Goal: Task Accomplishment & Management: Manage account settings

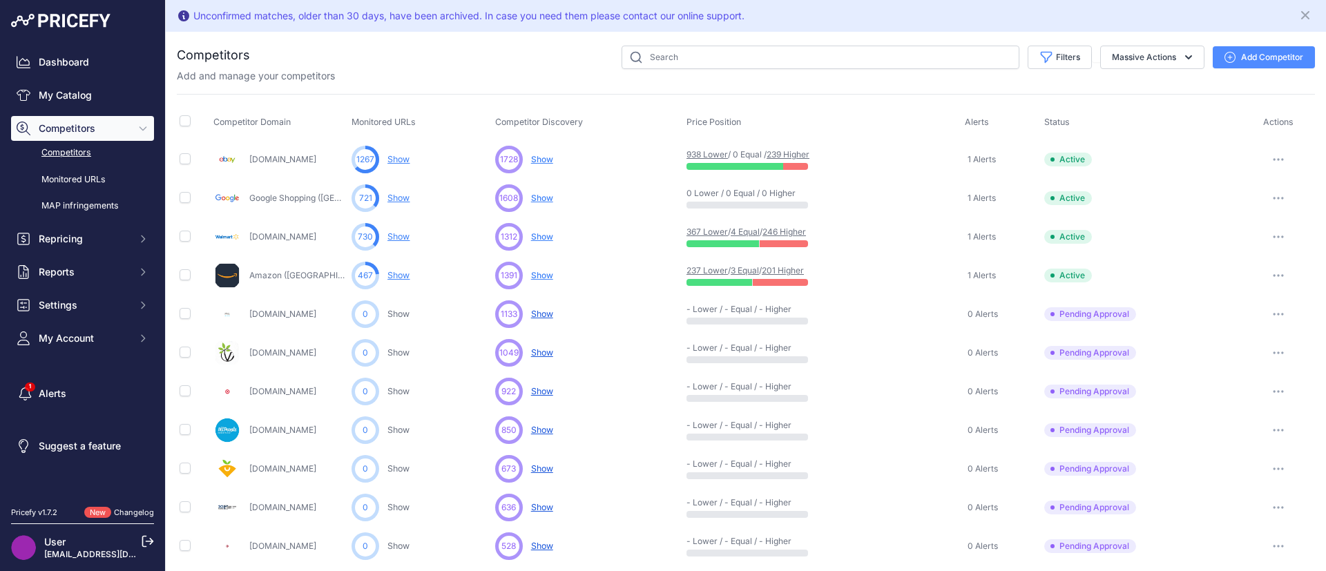
click at [536, 270] on span "Show" at bounding box center [542, 275] width 22 height 11
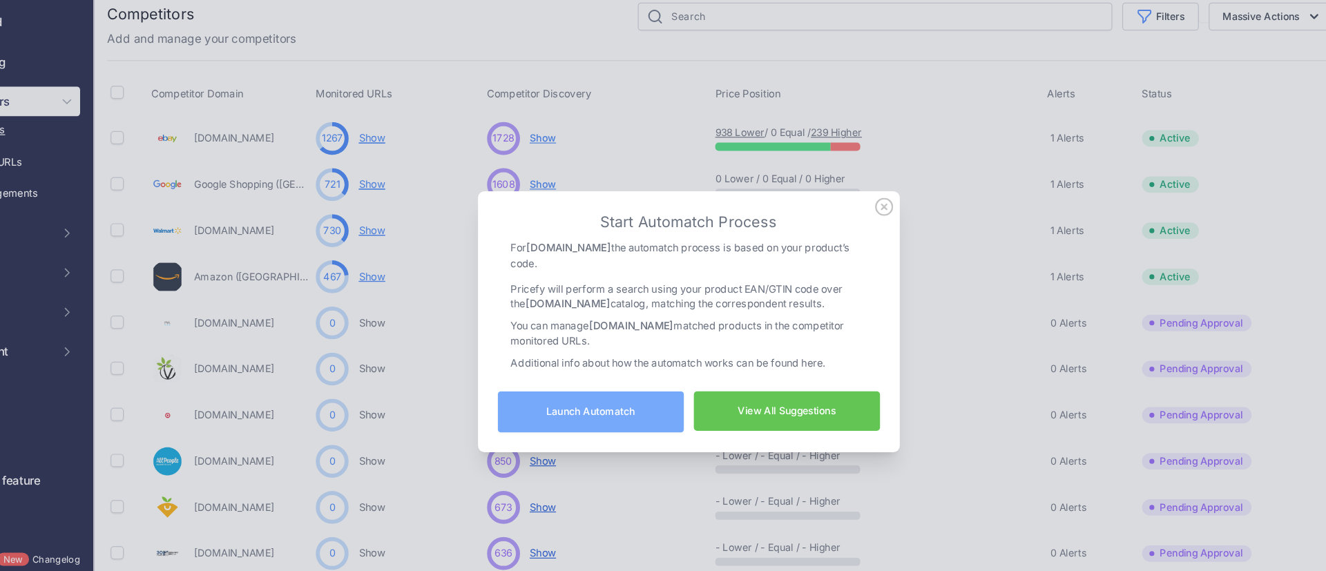
click at [569, 383] on button "Launch Automatch" at bounding box center [582, 388] width 156 height 35
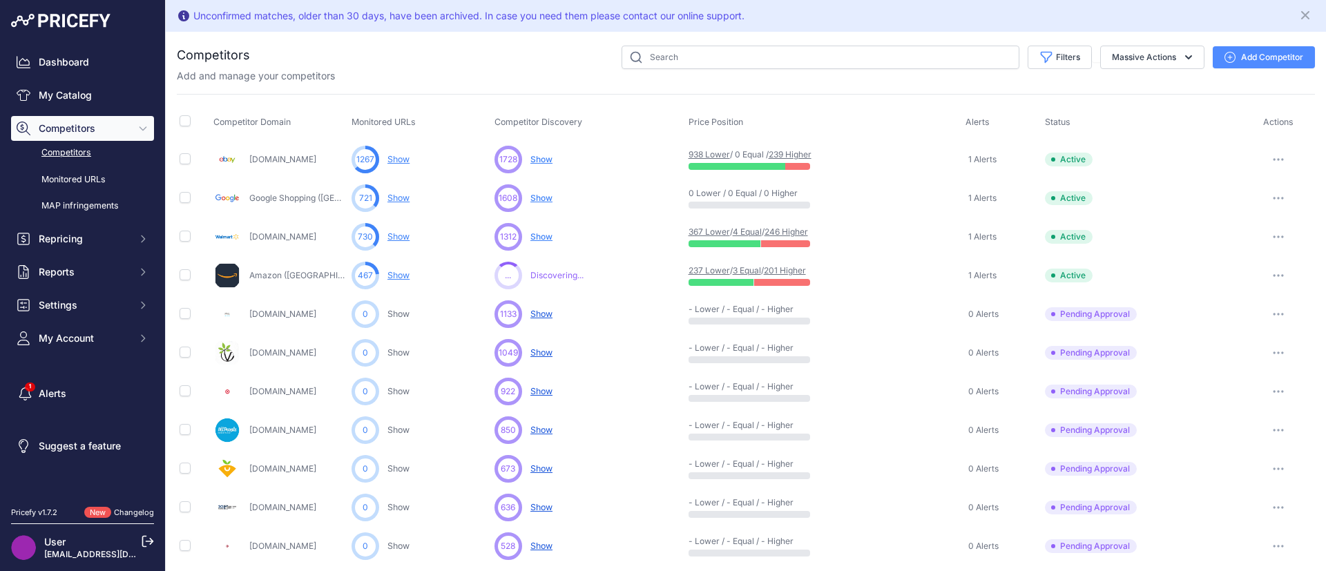
click at [538, 232] on span "Show" at bounding box center [541, 236] width 22 height 10
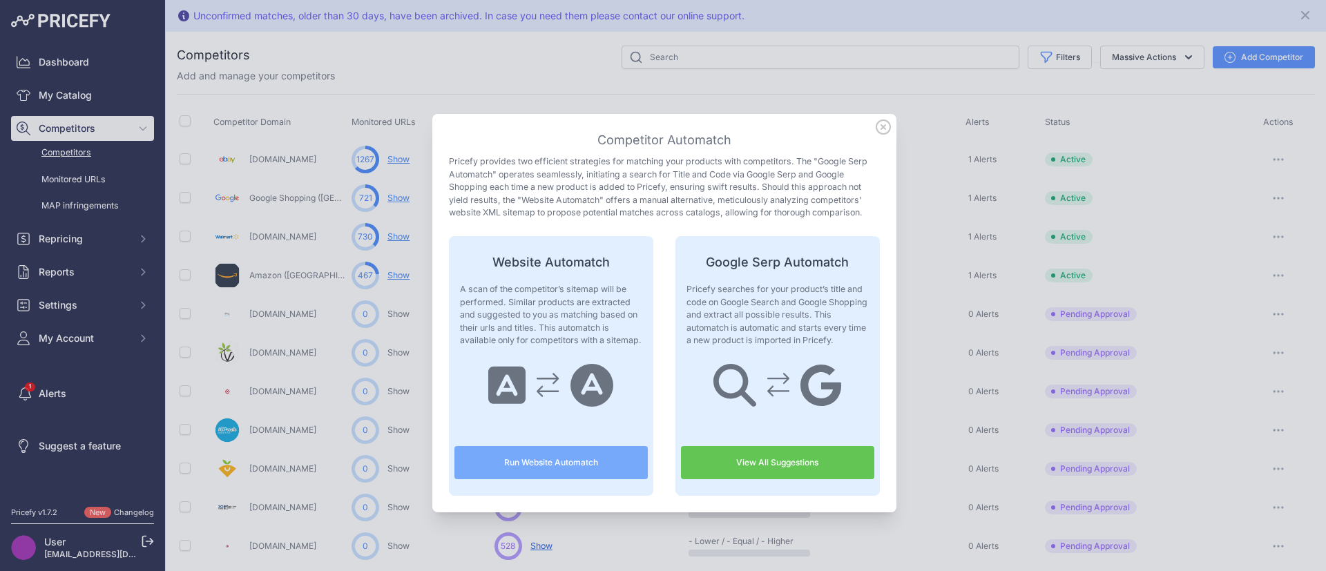
click at [876, 122] on icon at bounding box center [882, 126] width 15 height 15
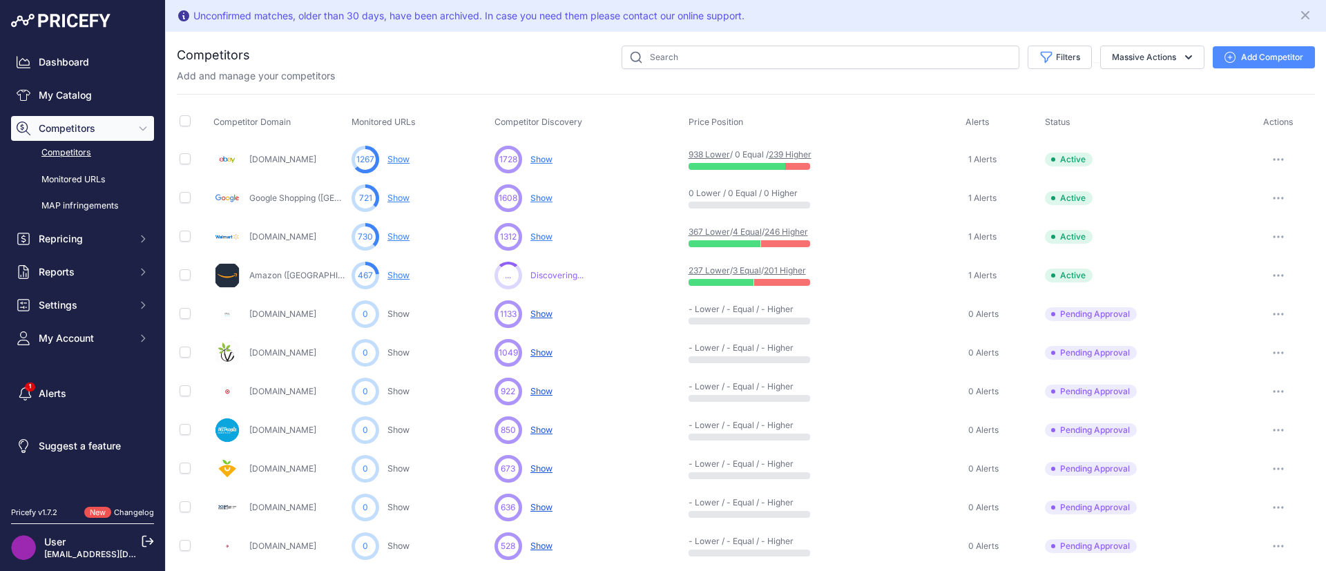
click at [532, 158] on span "Show" at bounding box center [541, 159] width 22 height 10
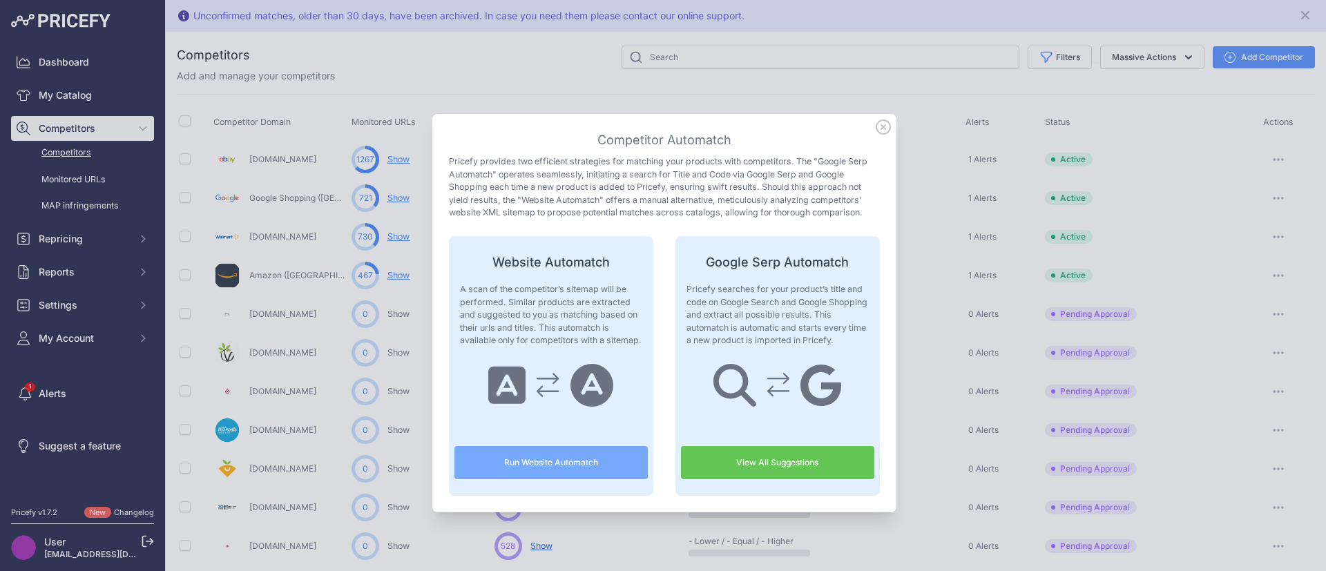
click at [876, 126] on icon at bounding box center [883, 127] width 14 height 14
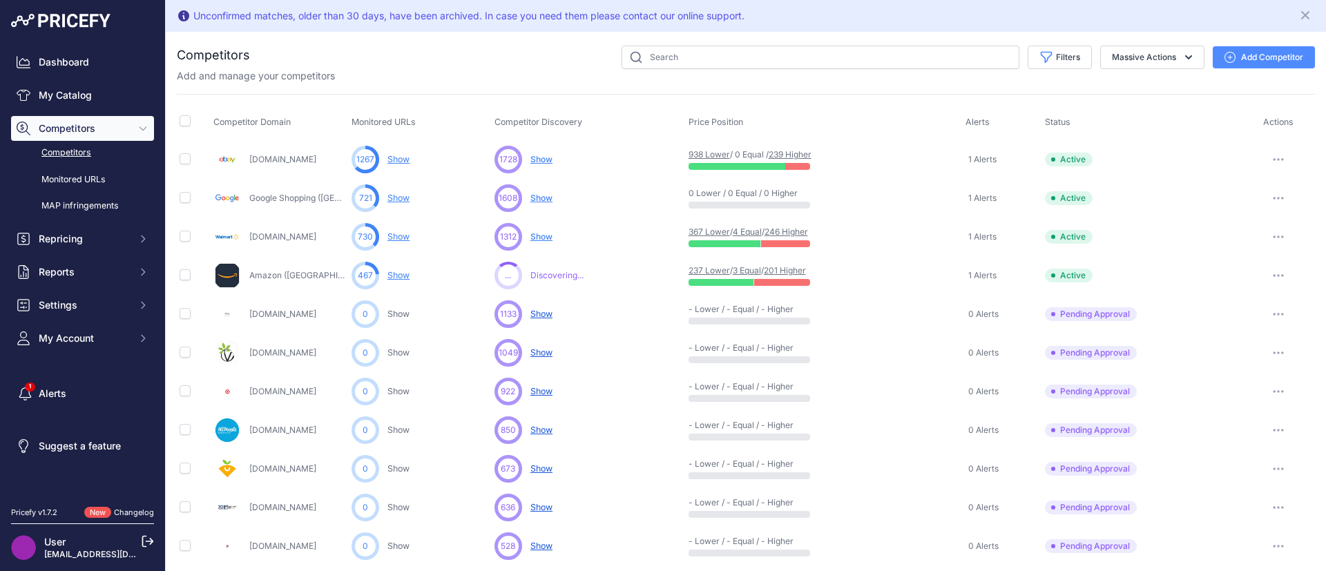
click at [403, 275] on link "Show" at bounding box center [398, 275] width 22 height 10
click at [394, 275] on link "Show" at bounding box center [398, 275] width 22 height 10
click at [368, 275] on span "467" at bounding box center [365, 275] width 15 height 12
click at [391, 271] on link "Show" at bounding box center [398, 275] width 22 height 10
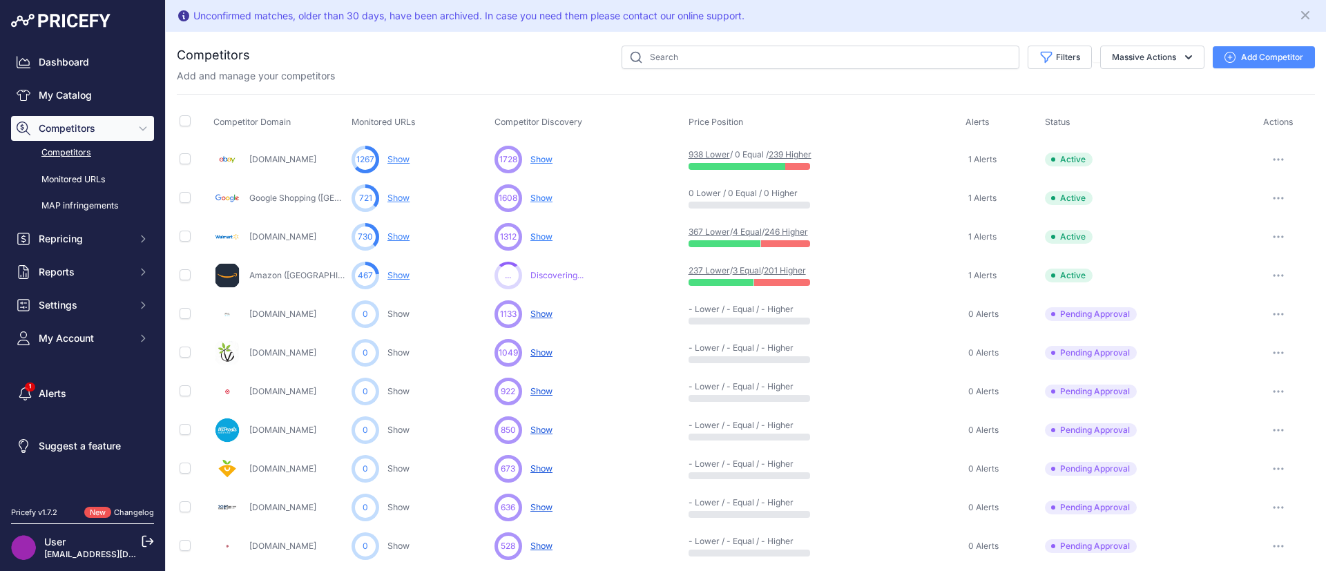
click at [391, 271] on link "Show" at bounding box center [398, 275] width 22 height 10
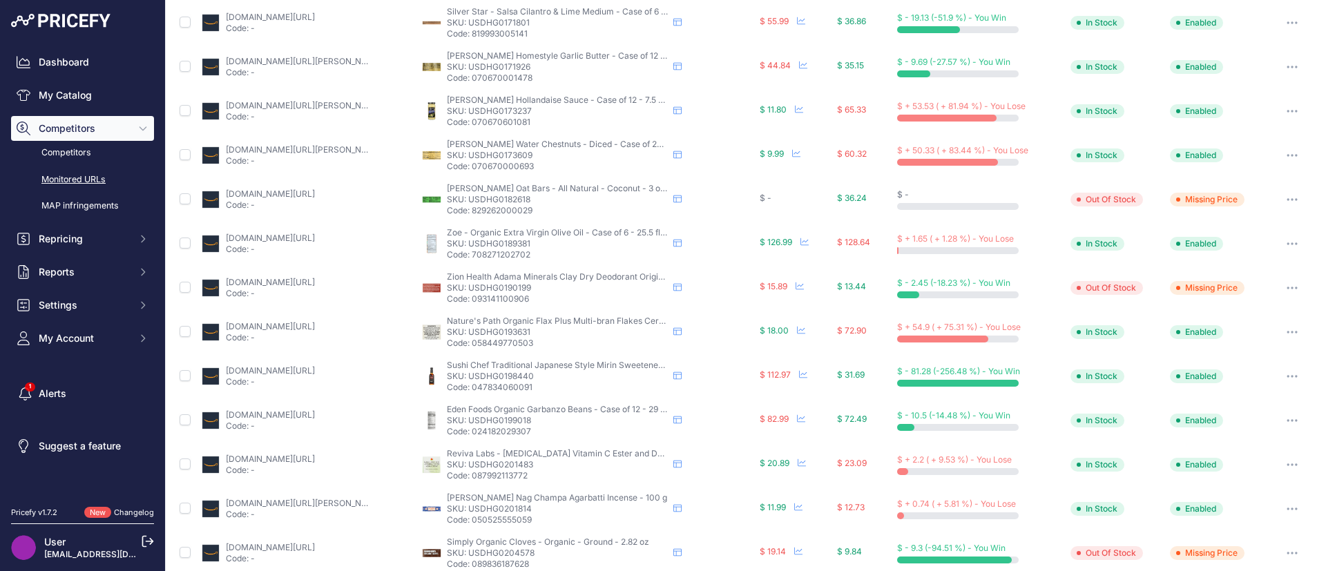
scroll to position [77, 0]
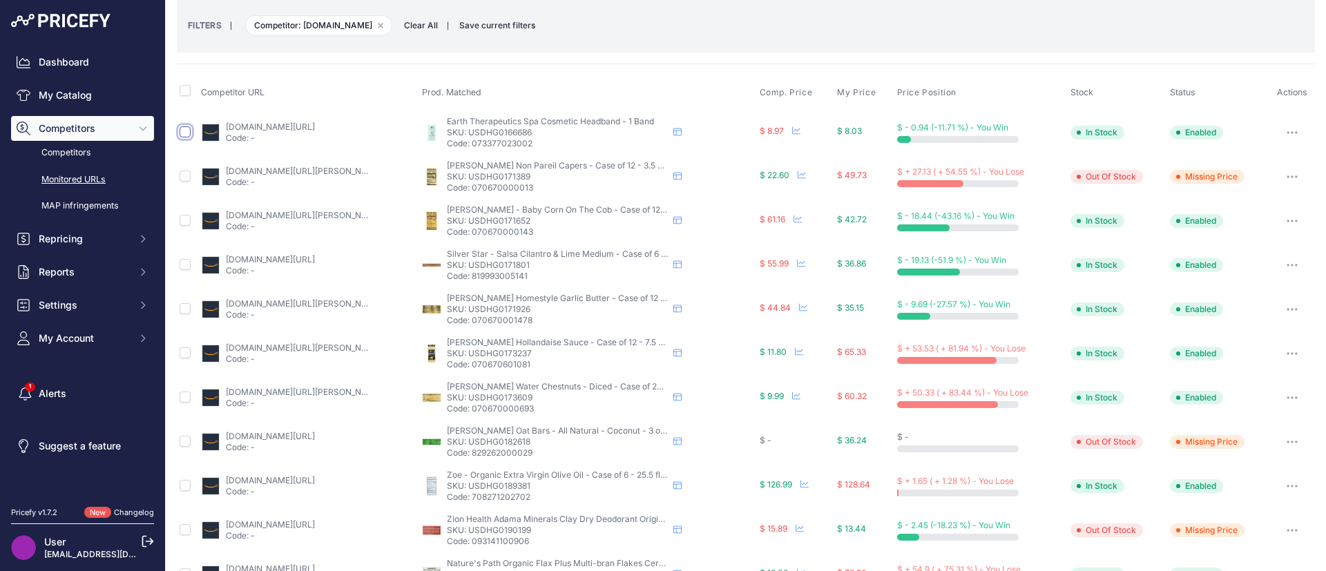
click at [184, 135] on input "checkbox" at bounding box center [185, 131] width 11 height 11
checkbox input "true"
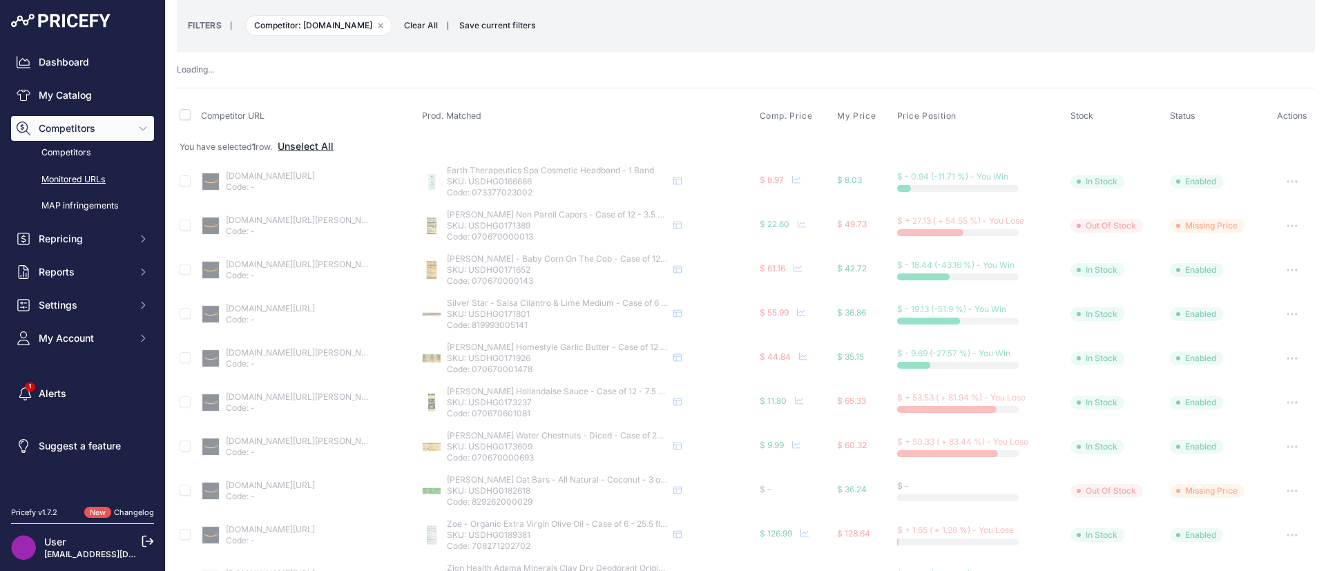
click at [313, 142] on button "Unselect All" at bounding box center [306, 146] width 56 height 14
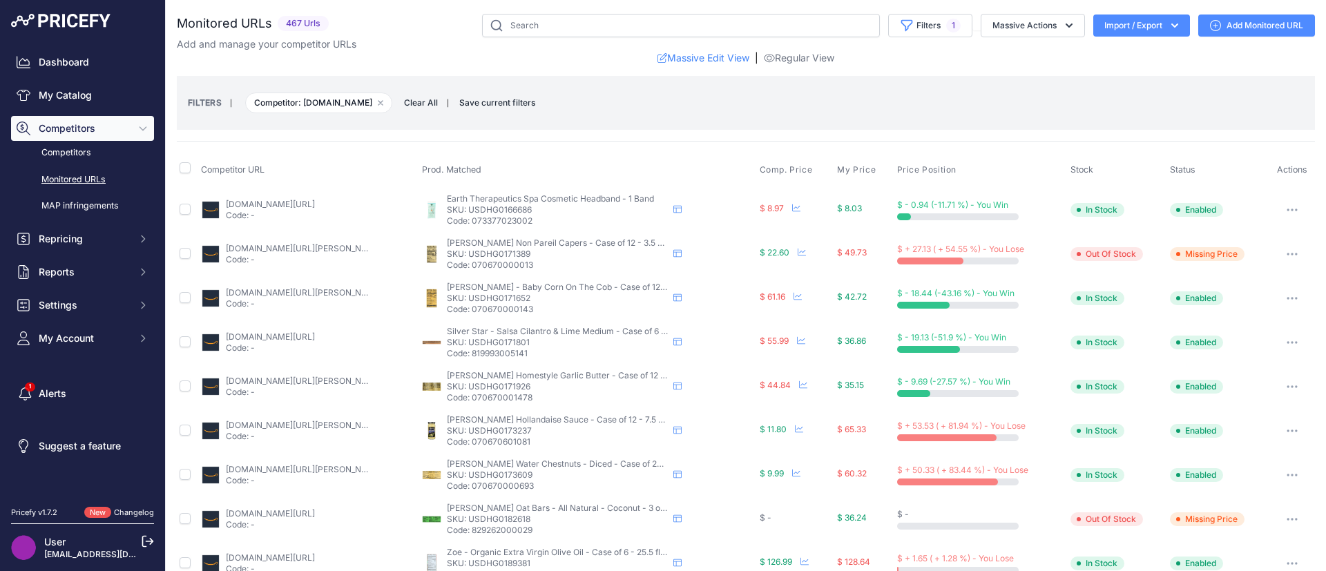
click at [253, 247] on link "[DOMAIN_NAME][URL][PERSON_NAME]" at bounding box center [304, 248] width 156 height 10
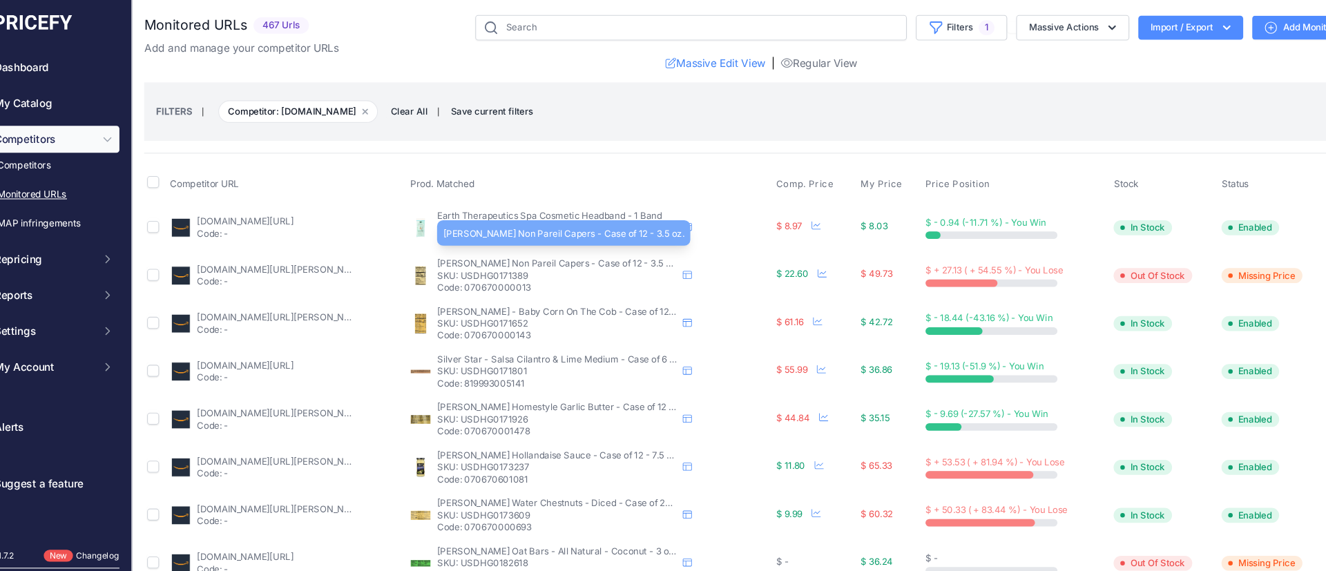
click at [499, 239] on span "[PERSON_NAME] Non Pareil Capers - Case of 12 - 3.5 oz." at bounding box center [558, 243] width 222 height 10
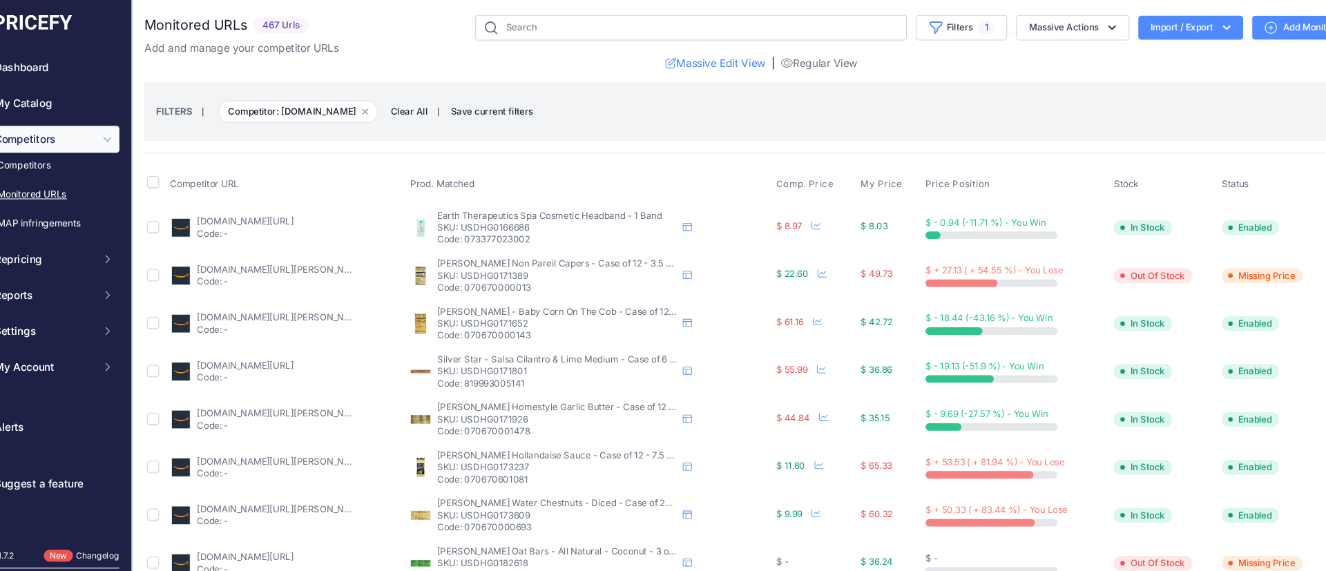
click at [426, 264] on div "[PERSON_NAME] Non Pareil Capers - Case of 12 - 3.5 oz. [PERSON_NAME] Non Pareil…" at bounding box center [588, 254] width 332 height 33
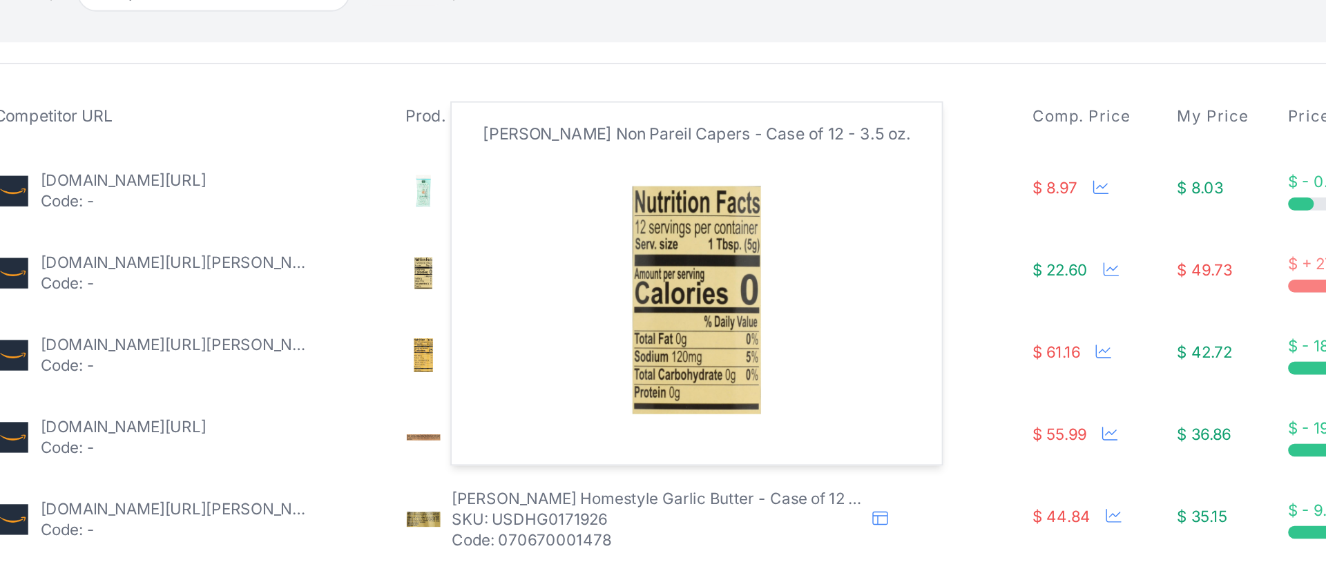
click at [427, 258] on img at bounding box center [431, 253] width 19 height 19
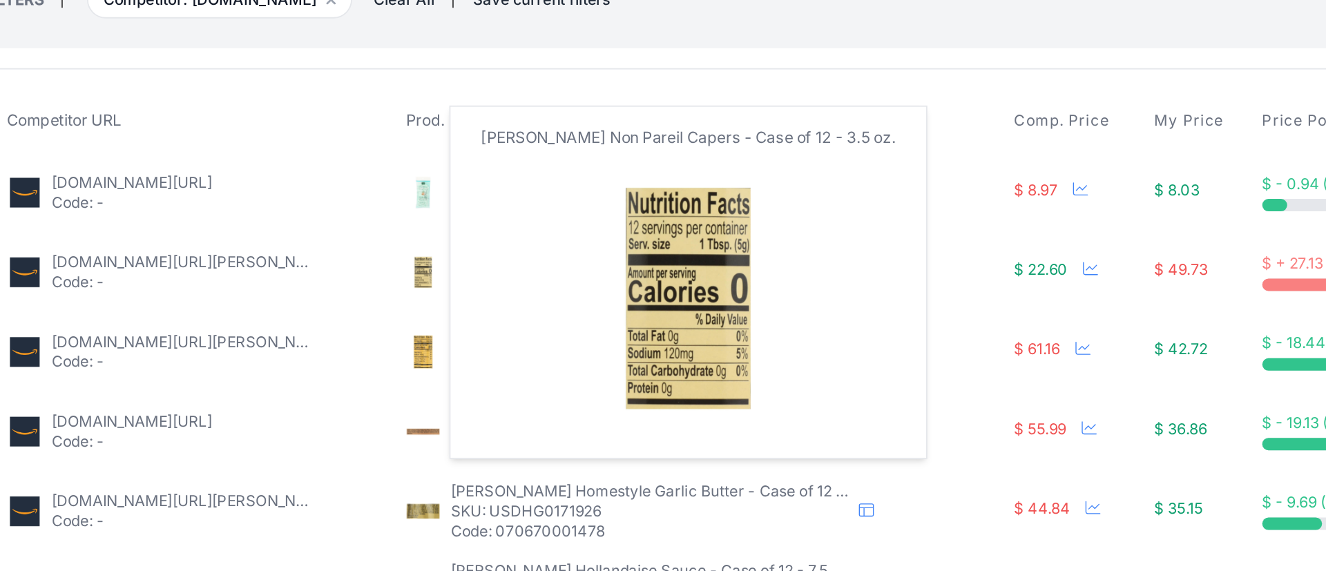
click at [427, 258] on img at bounding box center [431, 253] width 19 height 19
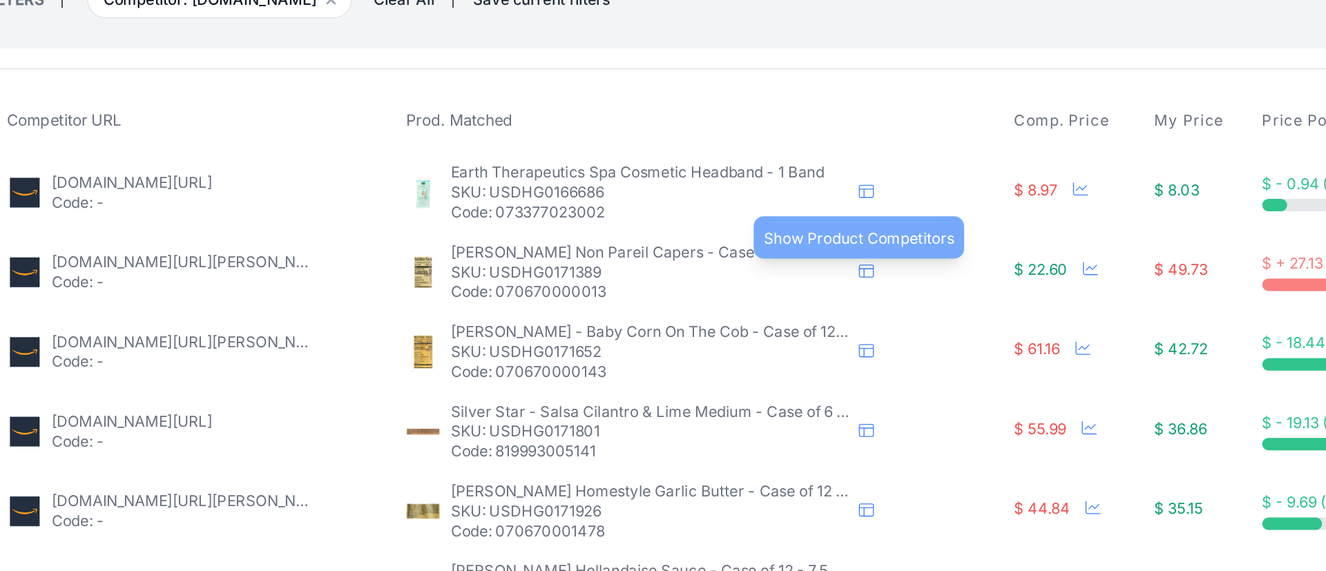
click at [675, 256] on icon at bounding box center [677, 254] width 8 height 8
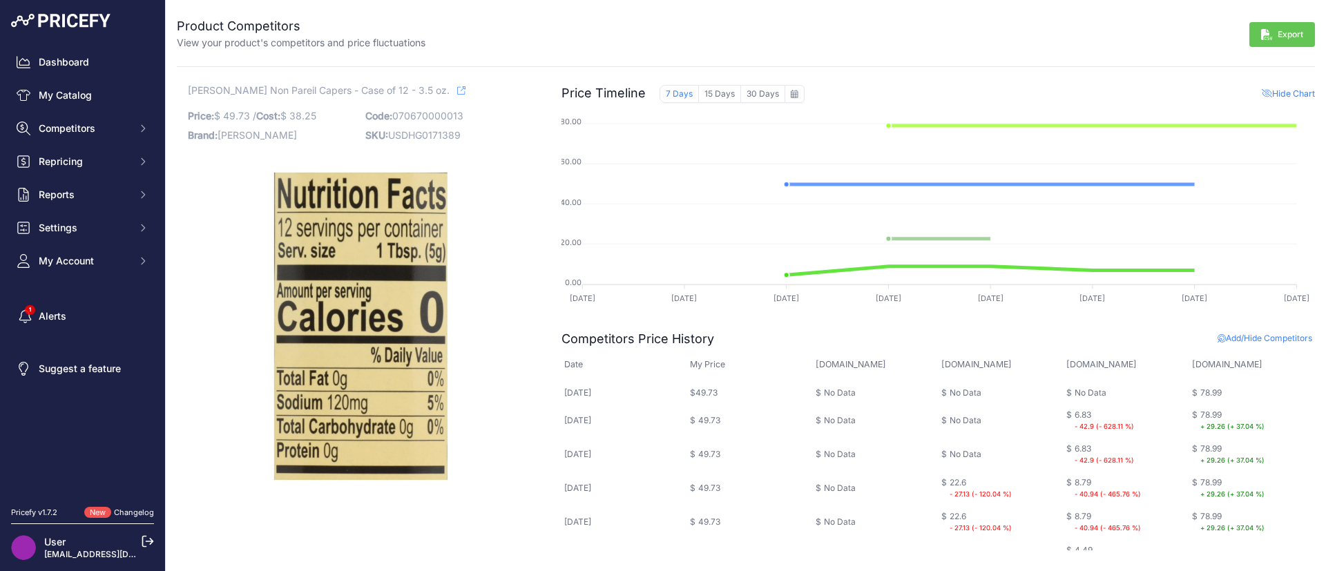
click at [382, 284] on img at bounding box center [361, 326] width 346 height 346
click at [457, 90] on icon at bounding box center [461, 90] width 8 height 8
click at [61, 97] on link "My Catalog" at bounding box center [82, 95] width 143 height 25
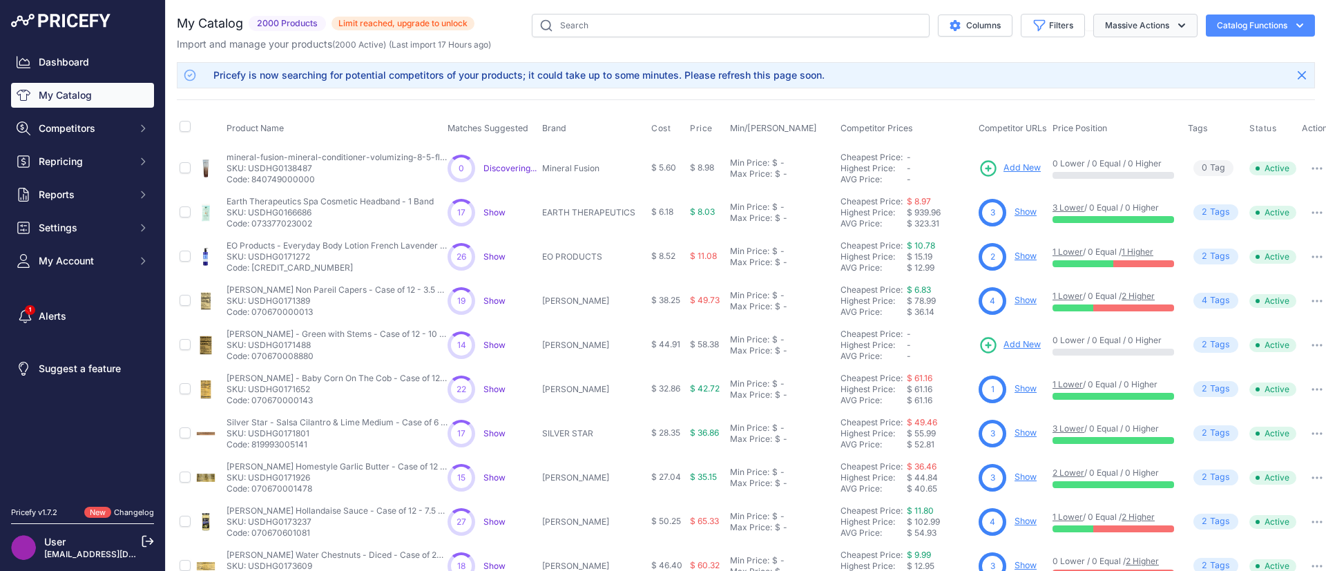
click at [1128, 23] on button "Massive Actions" at bounding box center [1145, 25] width 104 height 23
click at [1047, 22] on button "Filters" at bounding box center [1052, 25] width 64 height 23
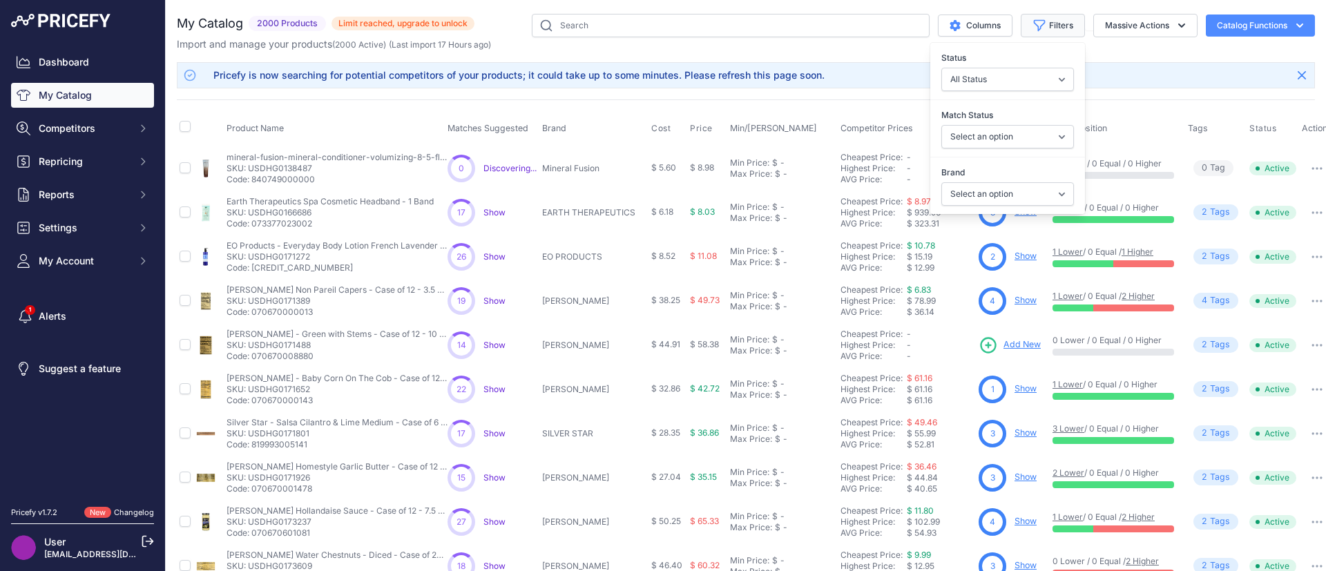
click at [1047, 21] on button "Filters" at bounding box center [1052, 25] width 64 height 23
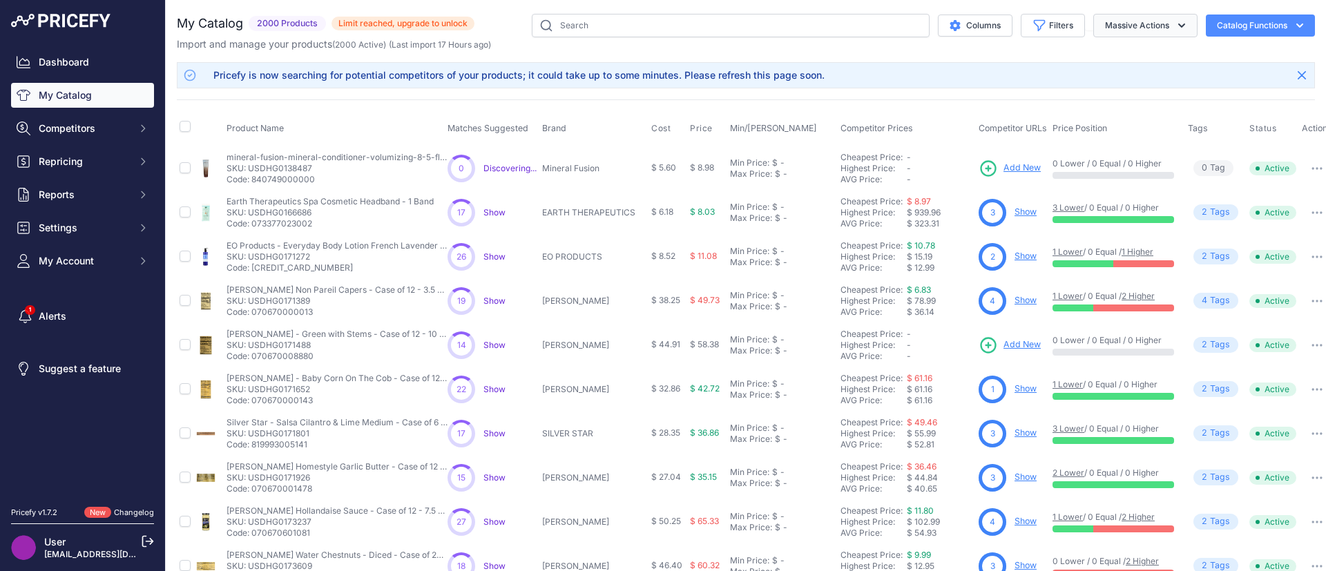
click at [1174, 24] on icon "button" at bounding box center [1181, 26] width 14 height 14
click at [1223, 31] on button "Catalog Functions" at bounding box center [1259, 25] width 109 height 22
click at [1194, 86] on div "Export" at bounding box center [1236, 79] width 155 height 25
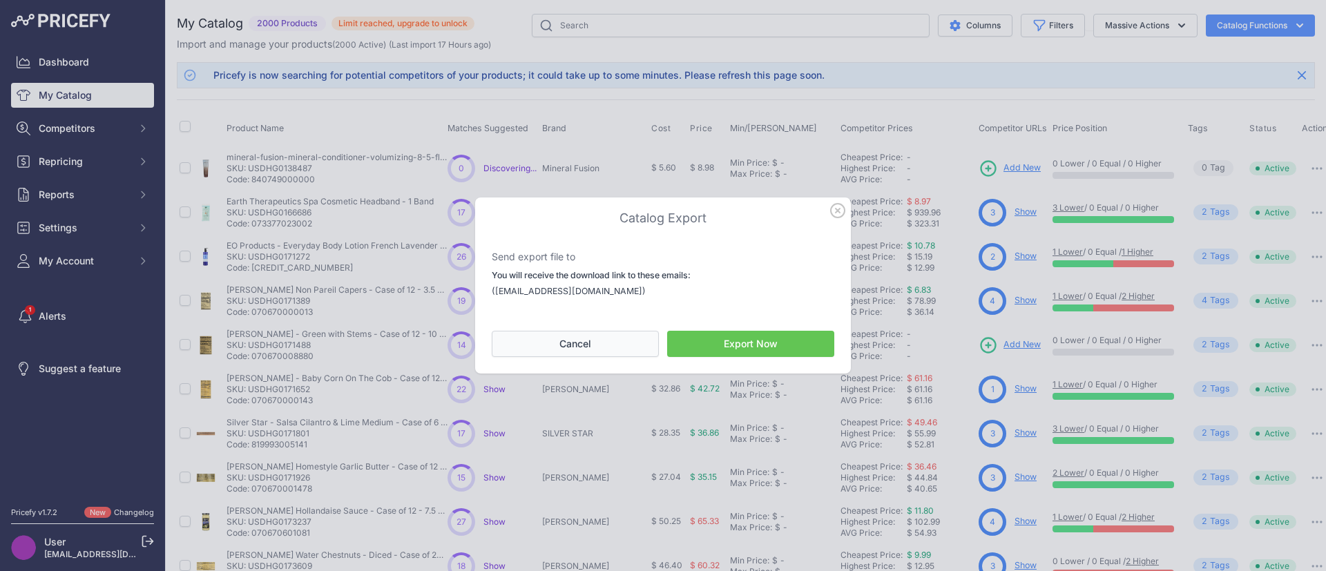
click at [620, 341] on button "Cancel" at bounding box center [575, 344] width 167 height 26
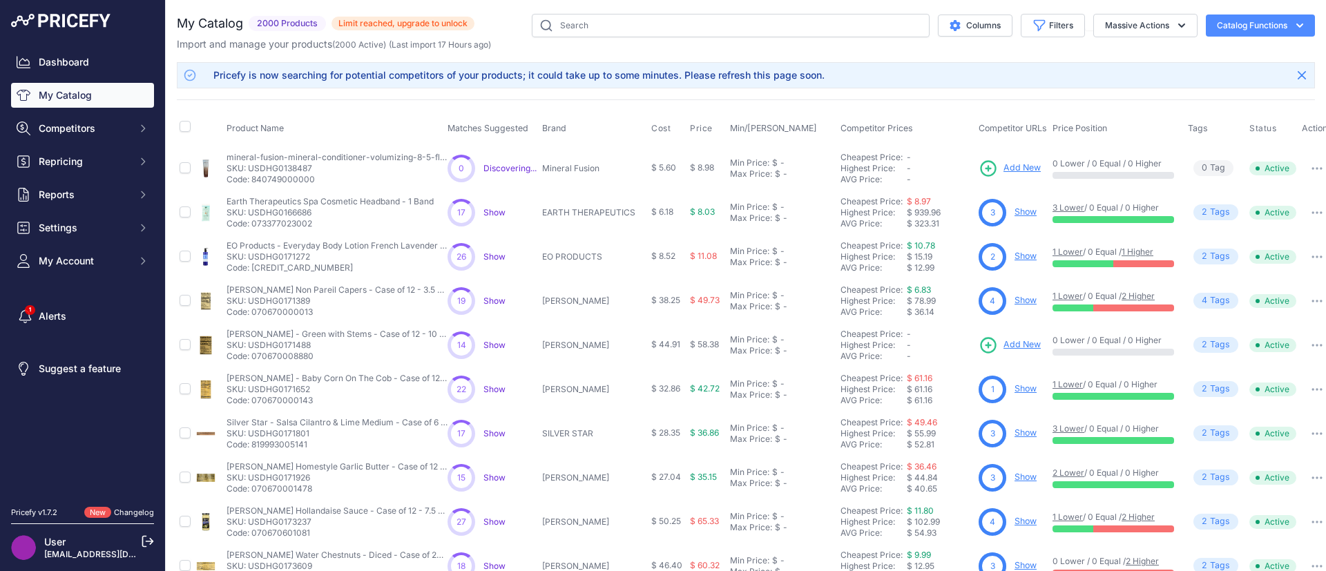
click at [71, 109] on div "Dashboard My Catalog Competitors Competitors Monitored URLs MAP infringements R…" at bounding box center [82, 162] width 143 height 224
click at [1034, 35] on button "Filters" at bounding box center [1052, 25] width 64 height 23
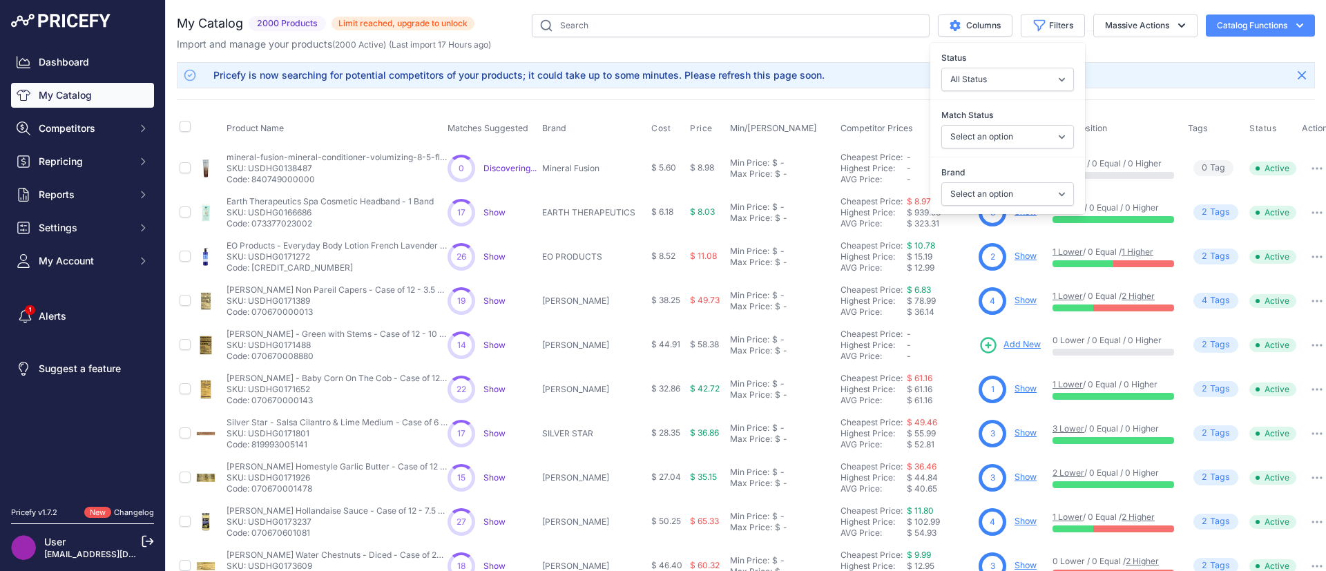
click at [1029, 66] on div "Status All Status Only Enabled Only Disabled" at bounding box center [1007, 71] width 155 height 51
click at [1029, 77] on select "All Status Only Enabled Only Disabled" at bounding box center [1007, 79] width 133 height 23
click at [1015, 88] on select "All Status Only Enabled Only Disabled" at bounding box center [1007, 79] width 133 height 23
click at [1019, 128] on select "Select an option Matched Unmatched" at bounding box center [1007, 136] width 133 height 23
select select "1"
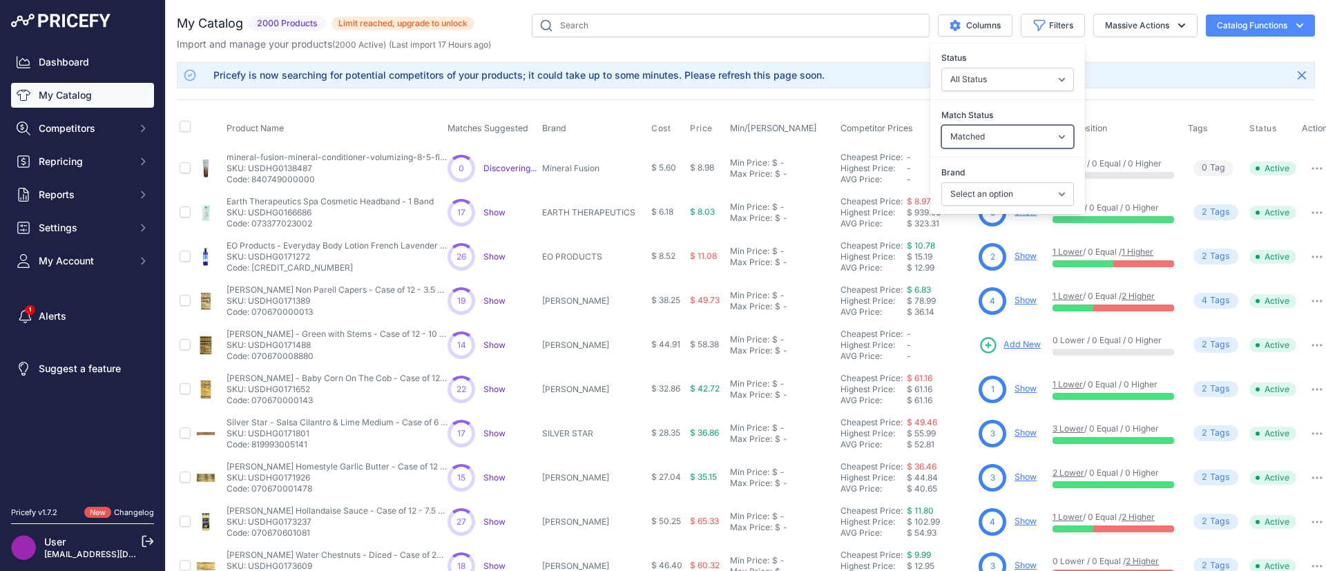
click at [941, 125] on select "Select an option Matched Unmatched" at bounding box center [1007, 136] width 133 height 23
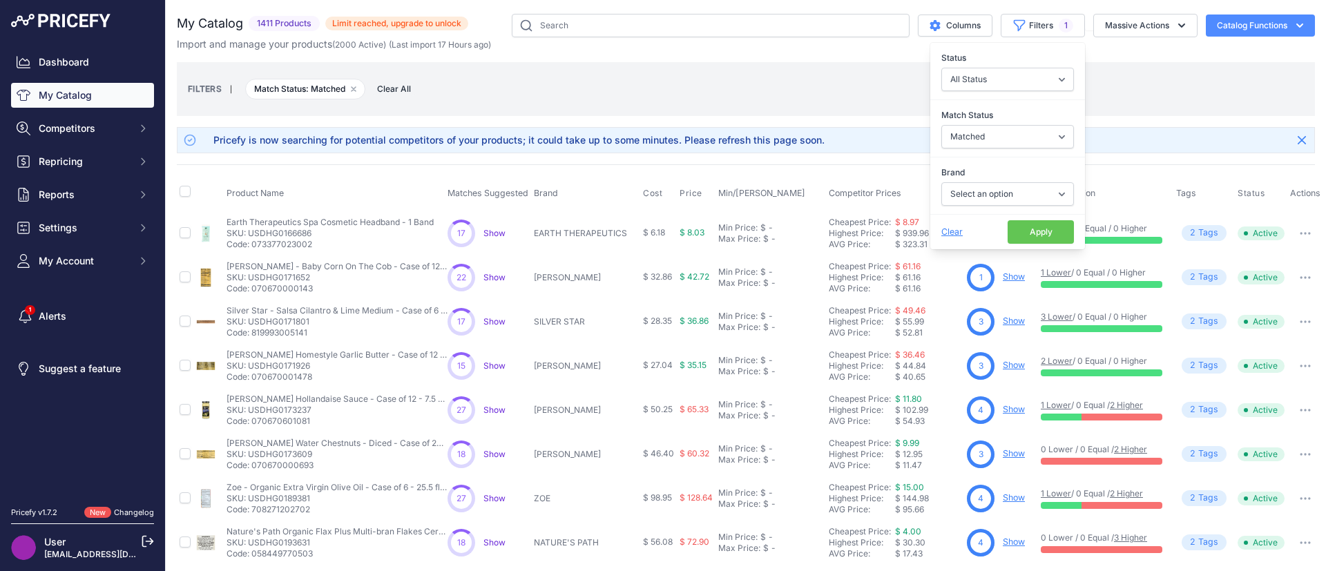
click at [1035, 12] on div "You are not connected to the internet. My Catalog" at bounding box center [746, 465] width 1138 height 931
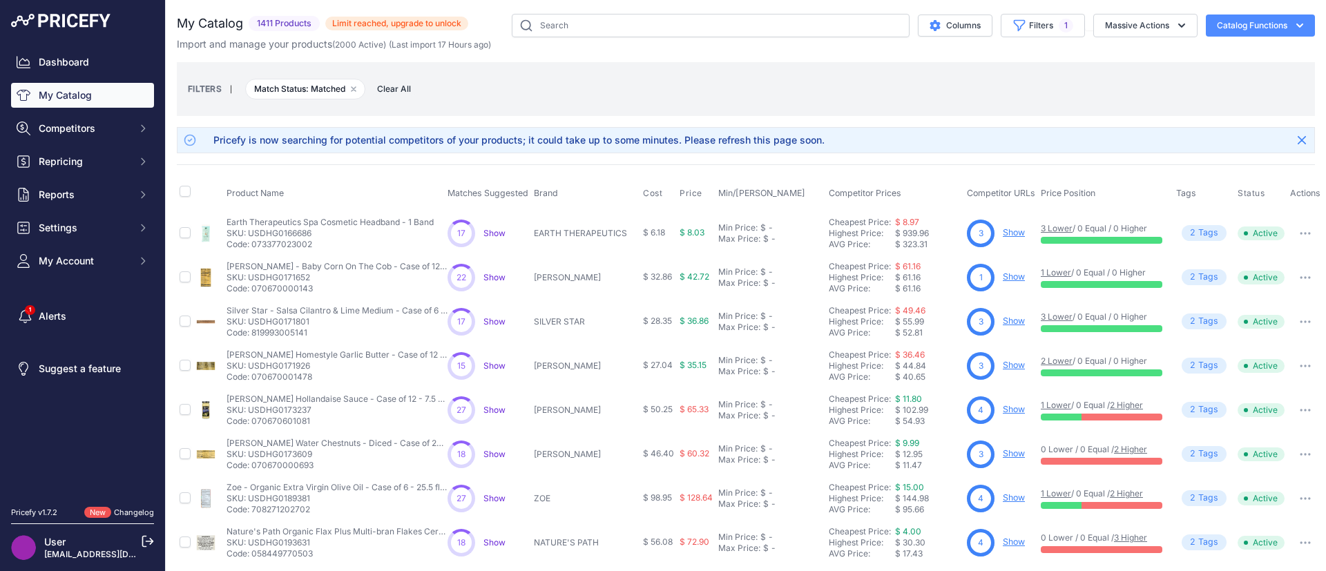
click at [1045, 44] on div "Import and manage your products ( 2000 Active ) (Last import 17 Hours ago)" at bounding box center [746, 44] width 1138 height 14
click at [1034, 10] on div "You are not connected to the internet. My Catalog" at bounding box center [746, 465] width 1138 height 931
click at [1035, 19] on button "Filters 1" at bounding box center [1042, 25] width 84 height 23
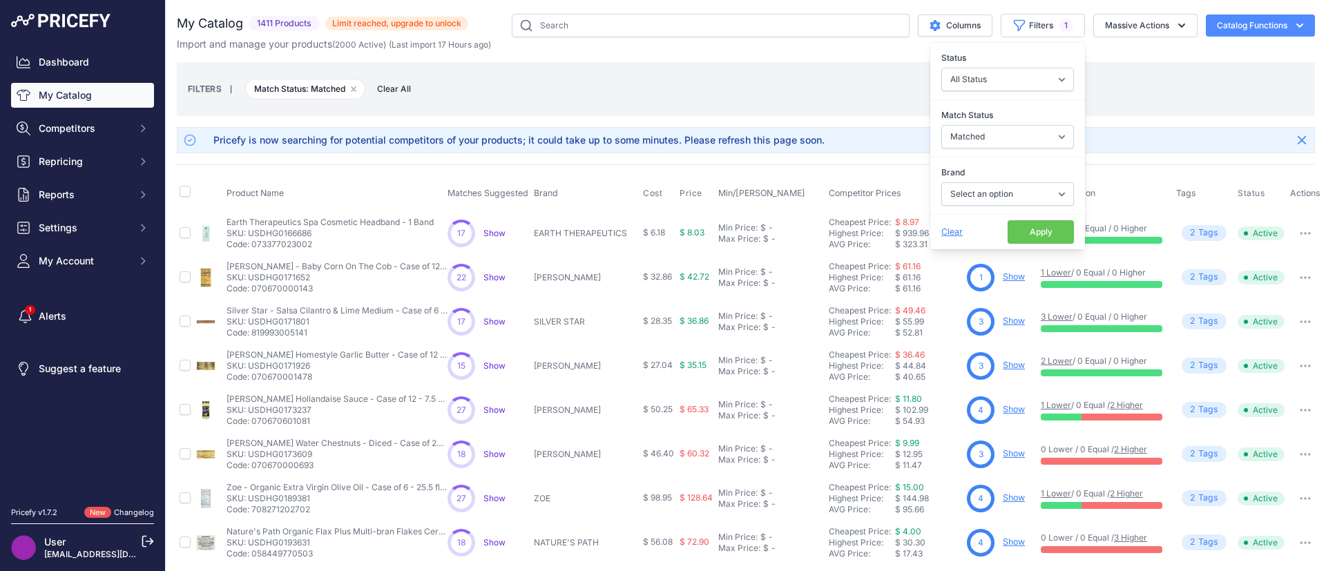
click at [941, 233] on span "Clear" at bounding box center [951, 231] width 21 height 10
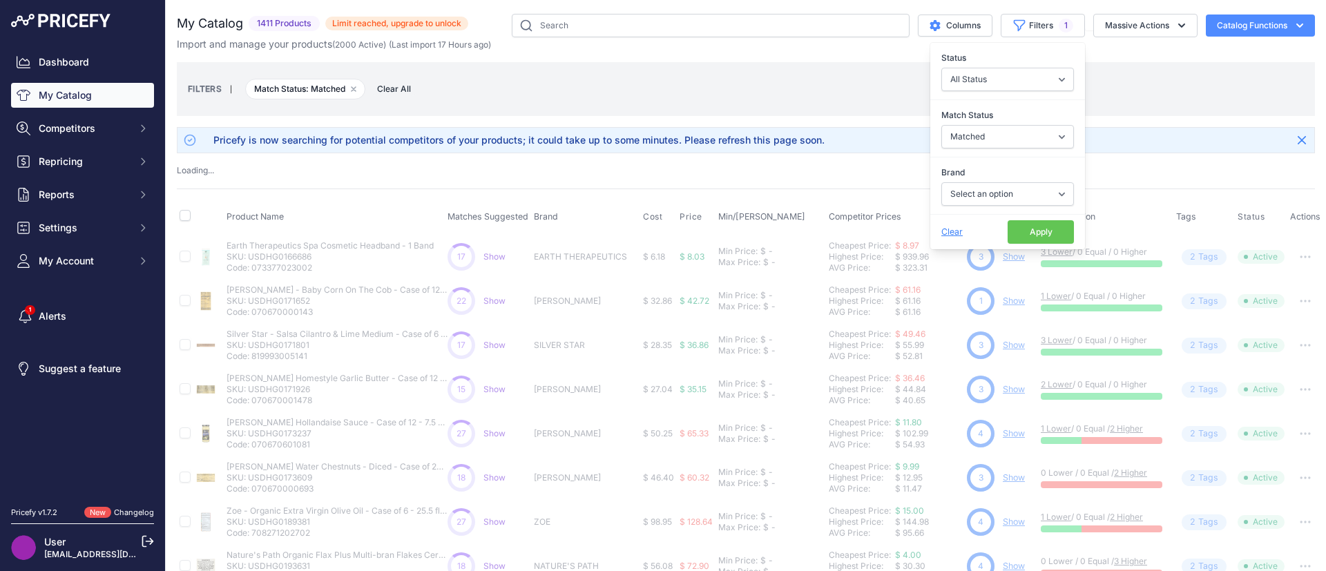
select select
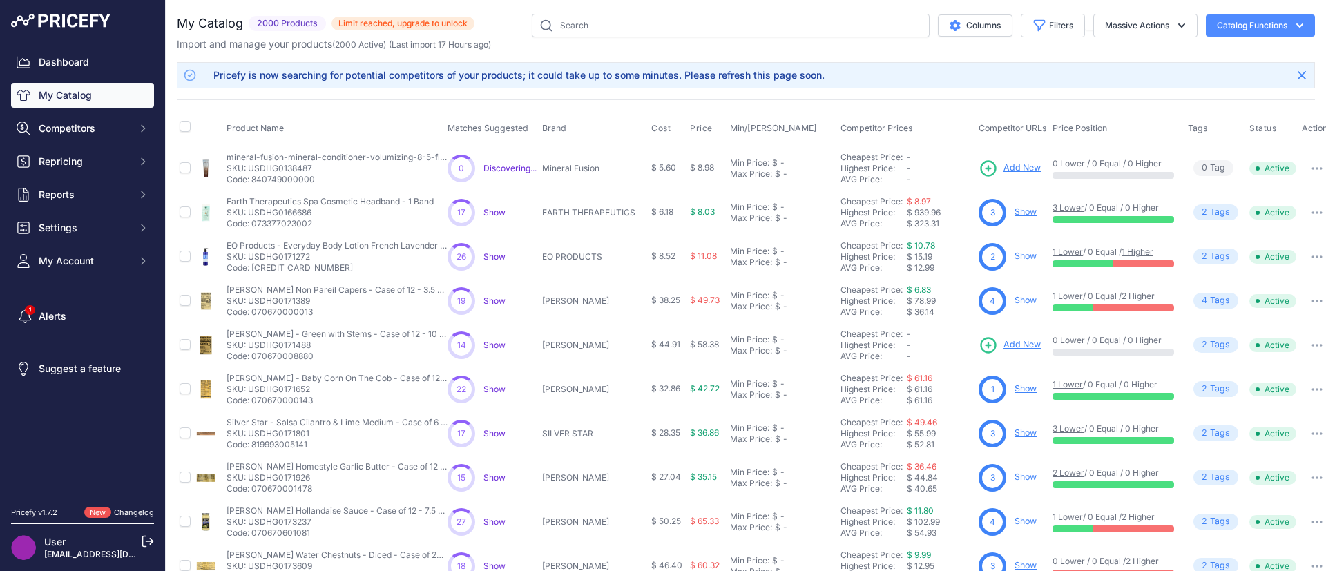
scroll to position [0, 26]
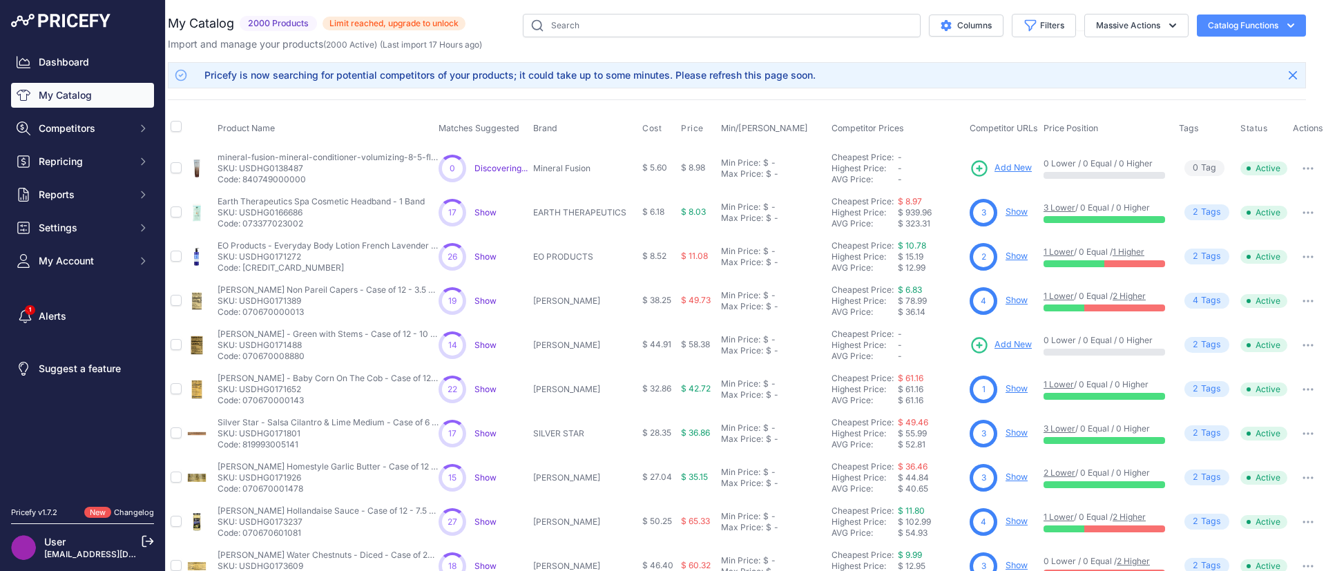
drag, startPoint x: 180, startPoint y: 106, endPoint x: 1311, endPoint y: 130, distance: 1131.2
click at [1311, 130] on main "Close You are not connected to the internet. ​" at bounding box center [746, 285] width 1160 height 571
click at [1299, 132] on span "Actions" at bounding box center [1307, 128] width 30 height 10
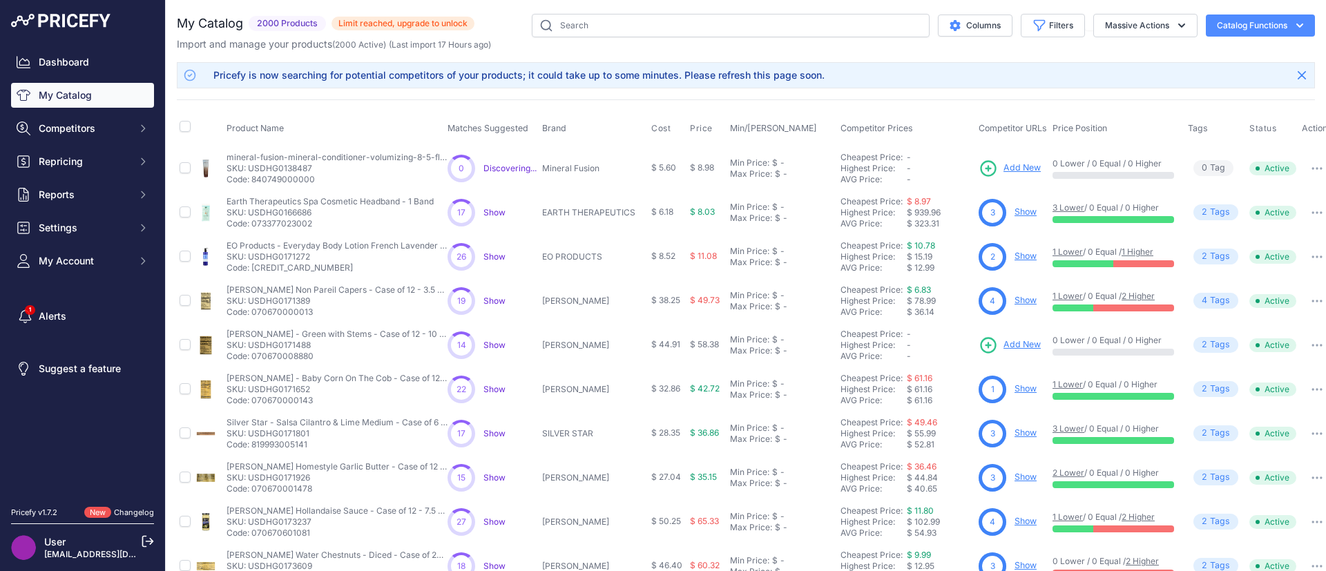
drag, startPoint x: 1308, startPoint y: 128, endPoint x: 223, endPoint y: 119, distance: 1085.4
click at [223, 119] on tr "Product Name Matches Suggested Brand Cost" at bounding box center [756, 128] width 1158 height 35
copy tr "Product Name Matches Suggested Brand Cost Price Min/Max Price Competitor Prices…"
